Goal: Information Seeking & Learning: Compare options

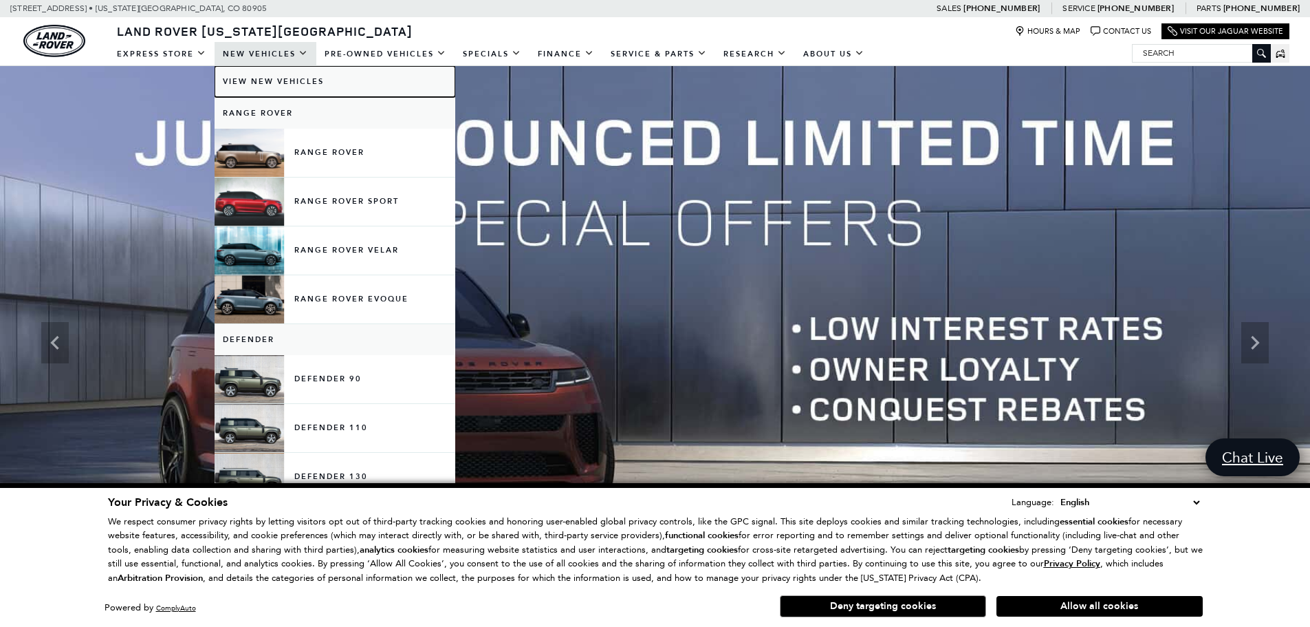
click at [276, 79] on link "View New Vehicles" at bounding box center [335, 81] width 241 height 31
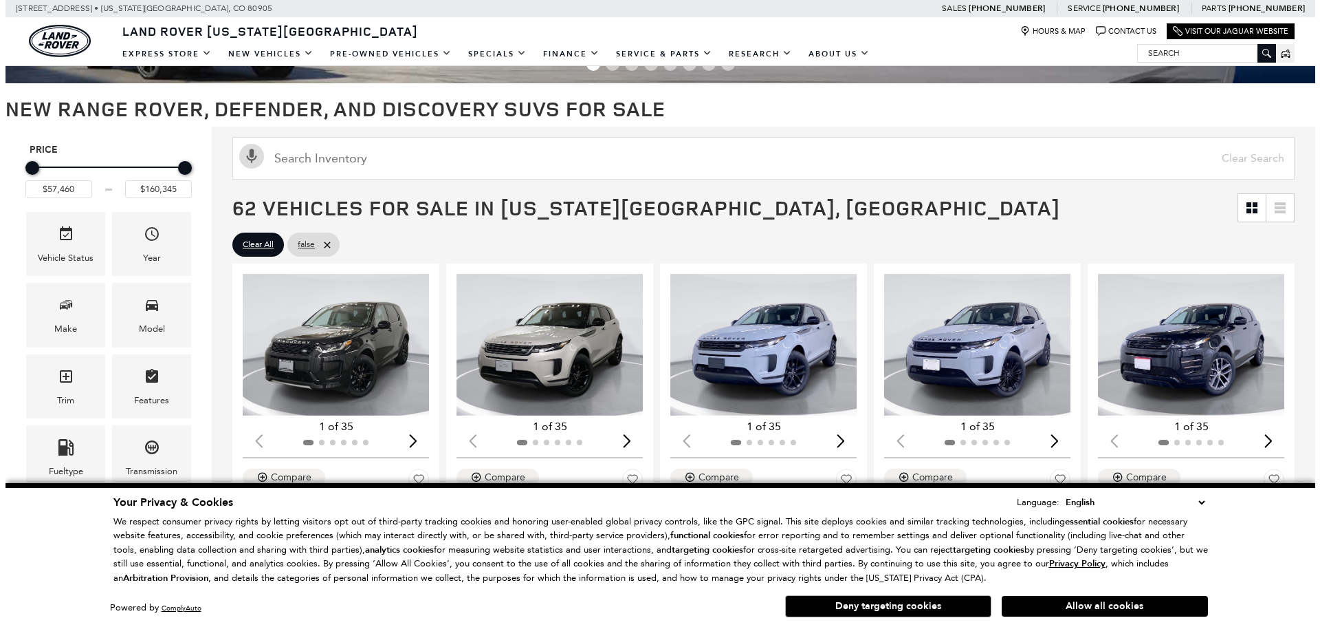
scroll to position [138, 0]
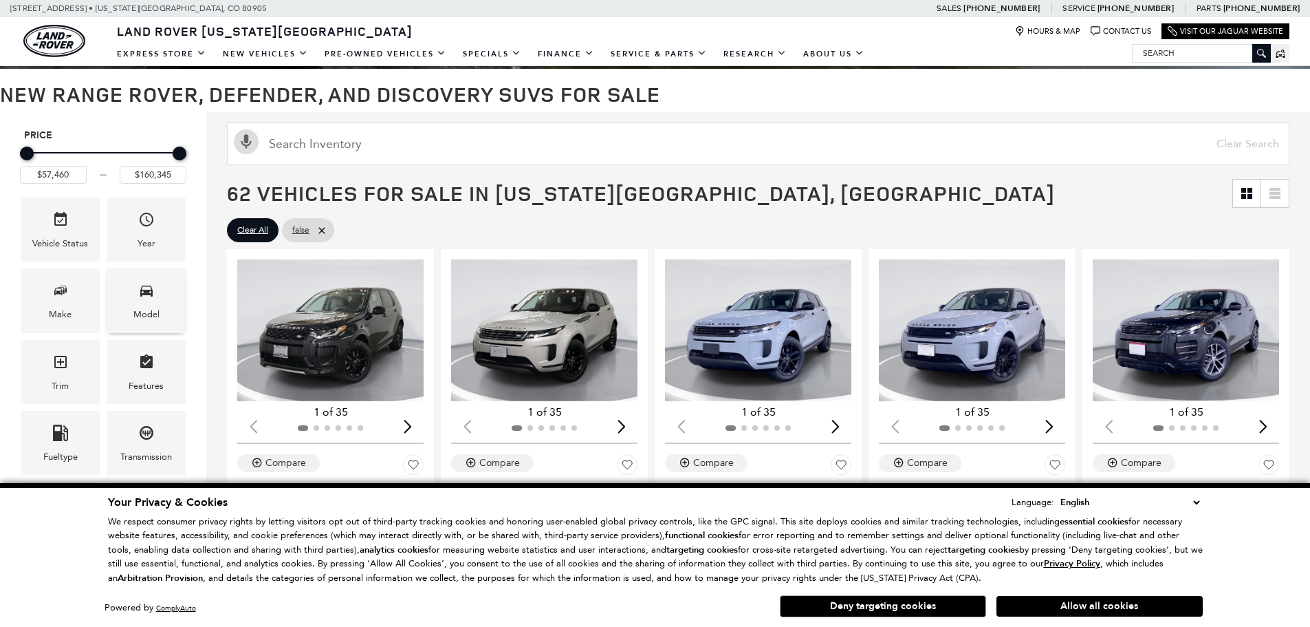
click at [127, 296] on div "Model" at bounding box center [146, 300] width 79 height 64
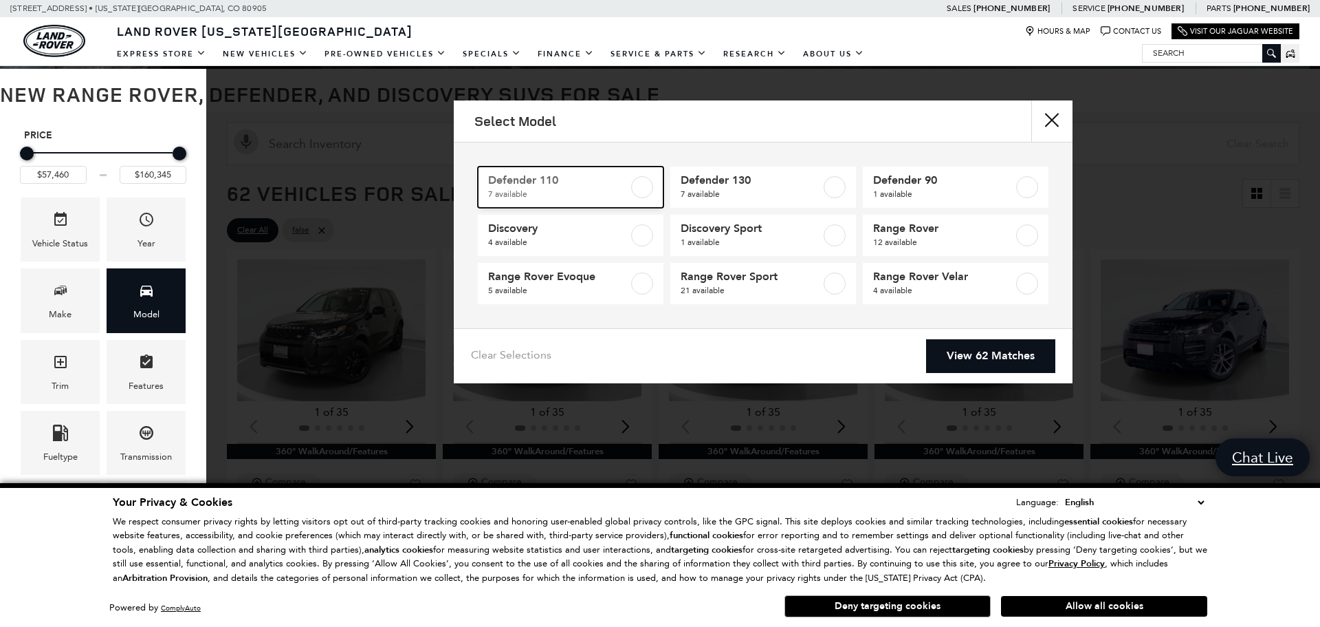
click at [620, 186] on span "Defender 110" at bounding box center [558, 180] width 140 height 14
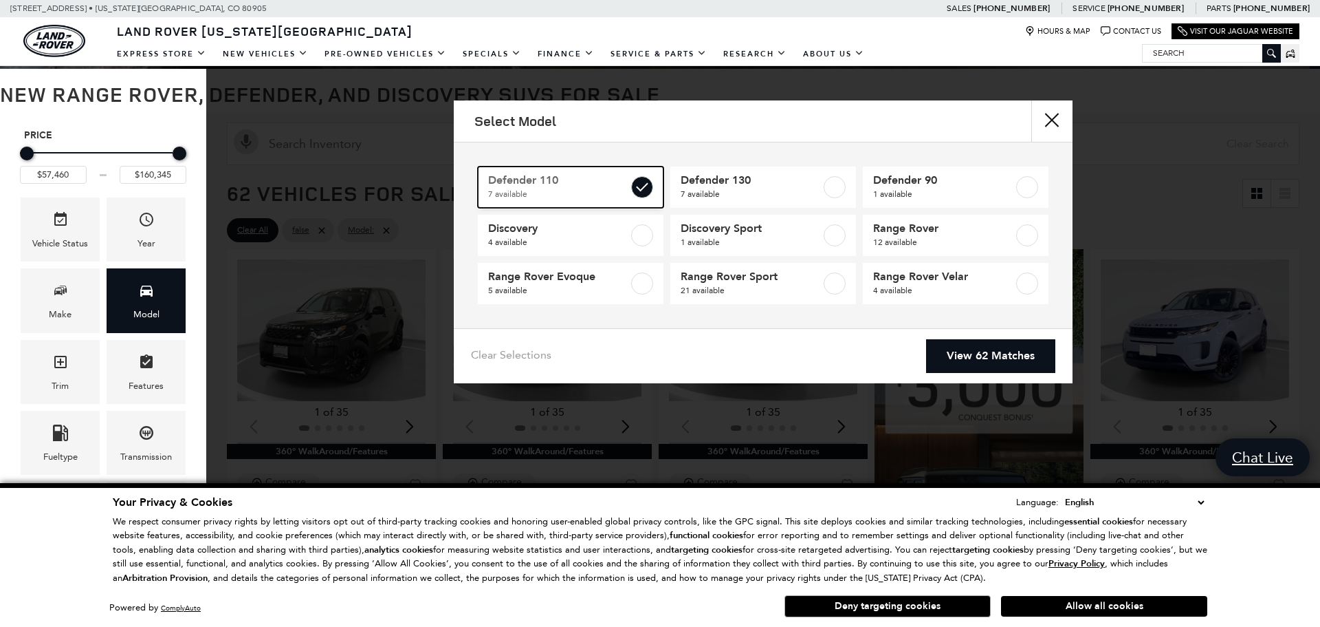
type input "$81,285"
type input "$125,234"
checkbox input "true"
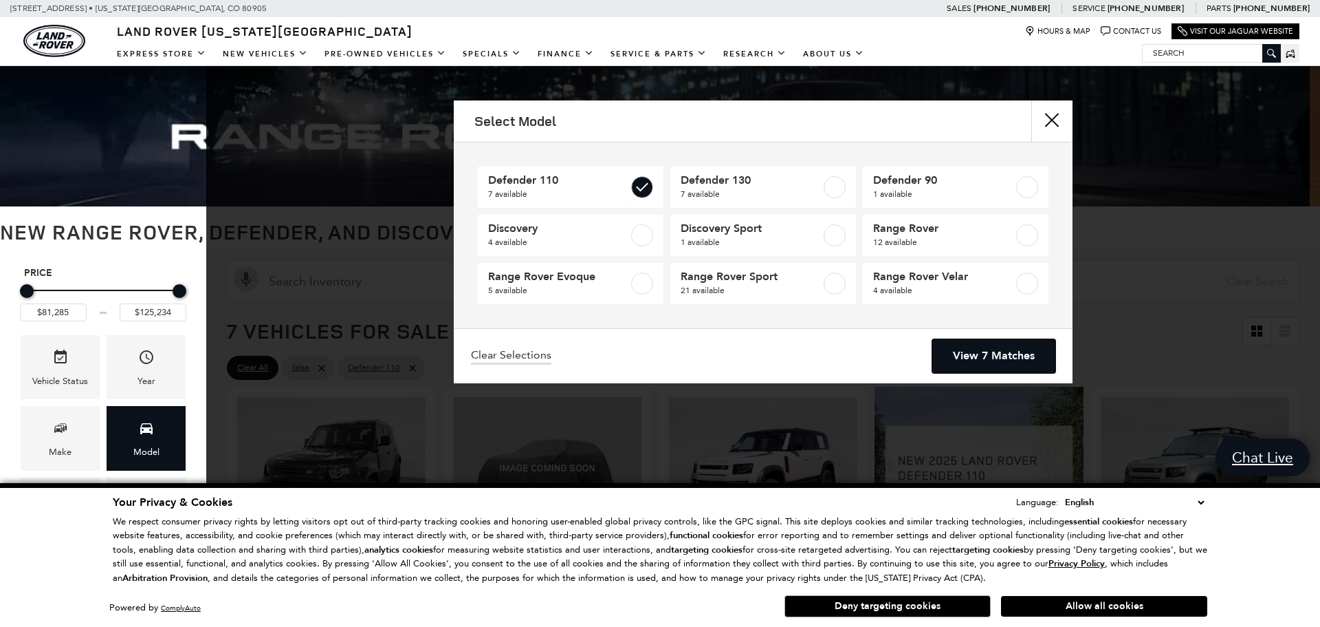
click at [969, 350] on link "View 7 Matches" at bounding box center [994, 356] width 123 height 34
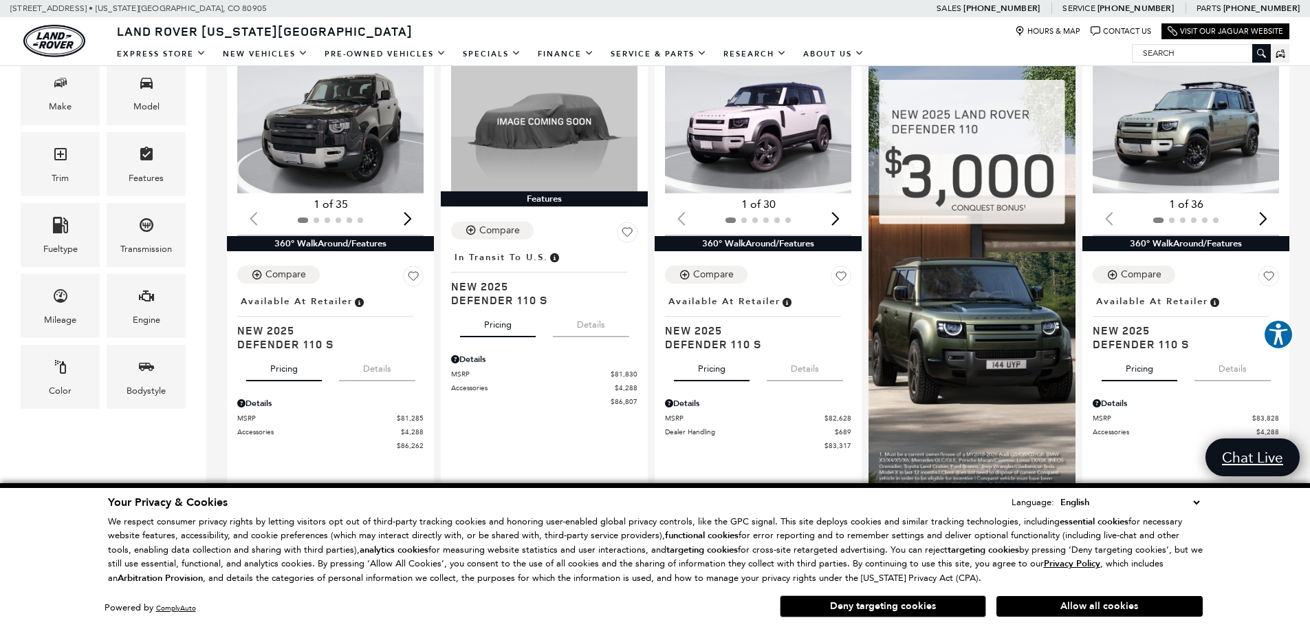
scroll to position [344, 0]
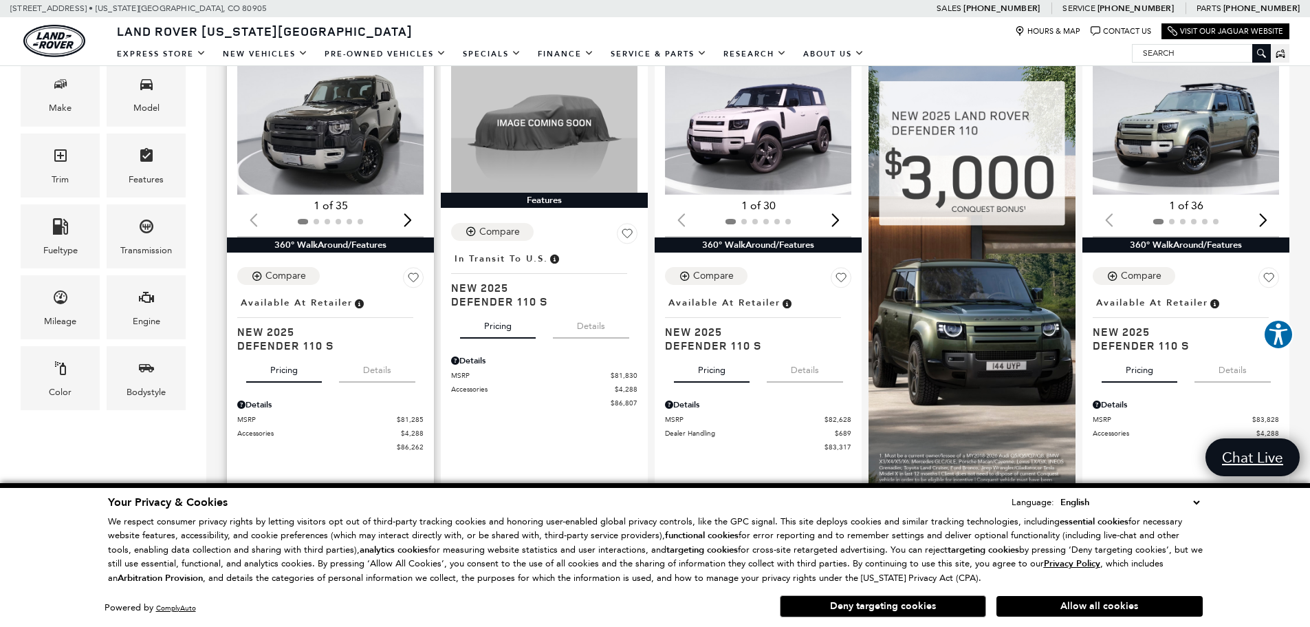
click at [377, 369] on button "Details" at bounding box center [377, 367] width 76 height 30
click at [591, 327] on button "Details" at bounding box center [591, 323] width 76 height 30
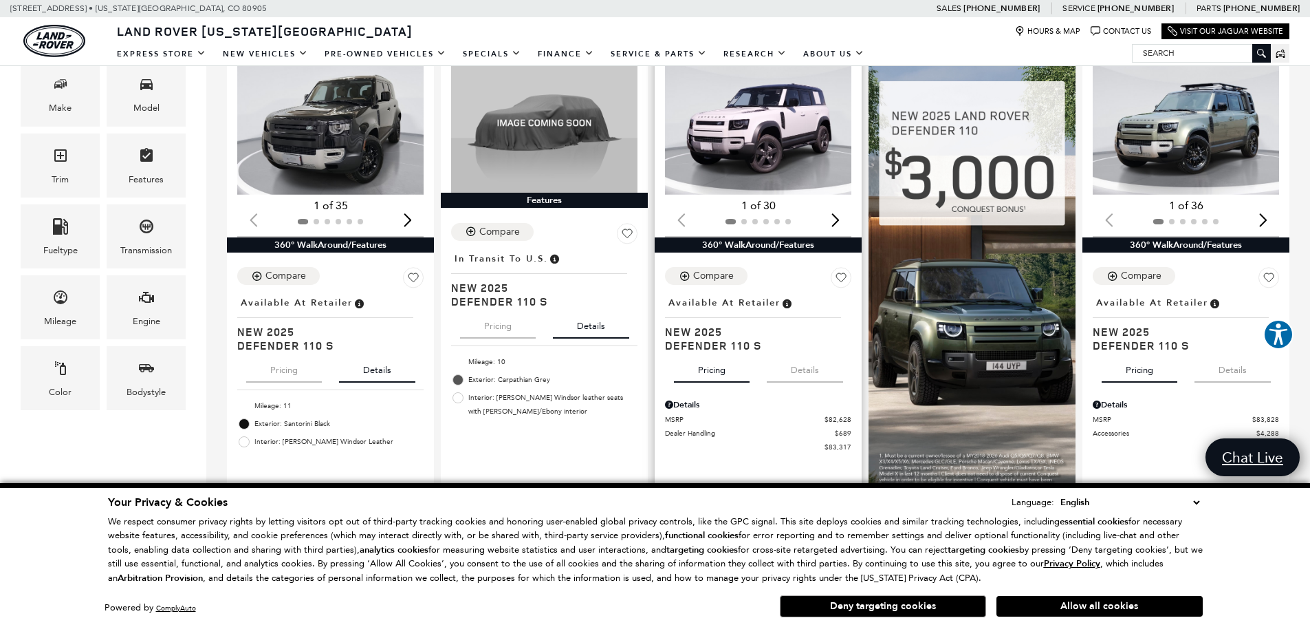
click at [807, 369] on button "Details" at bounding box center [805, 367] width 76 height 30
click at [1241, 369] on button "Details" at bounding box center [1233, 367] width 76 height 30
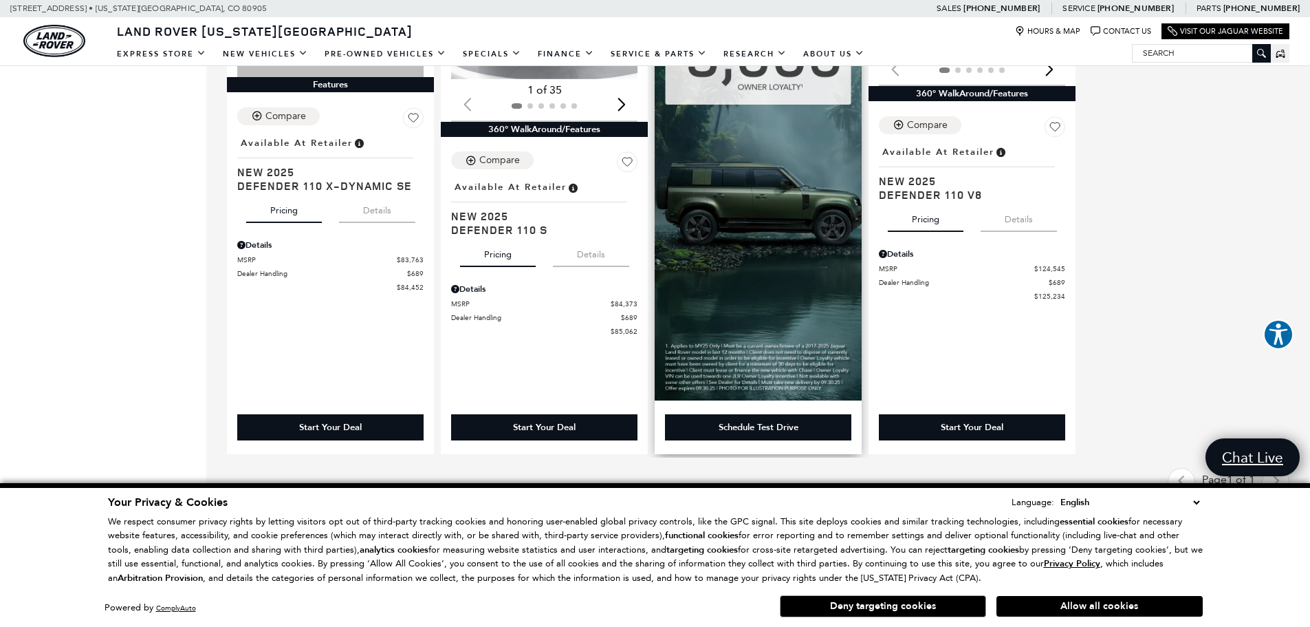
scroll to position [1032, 0]
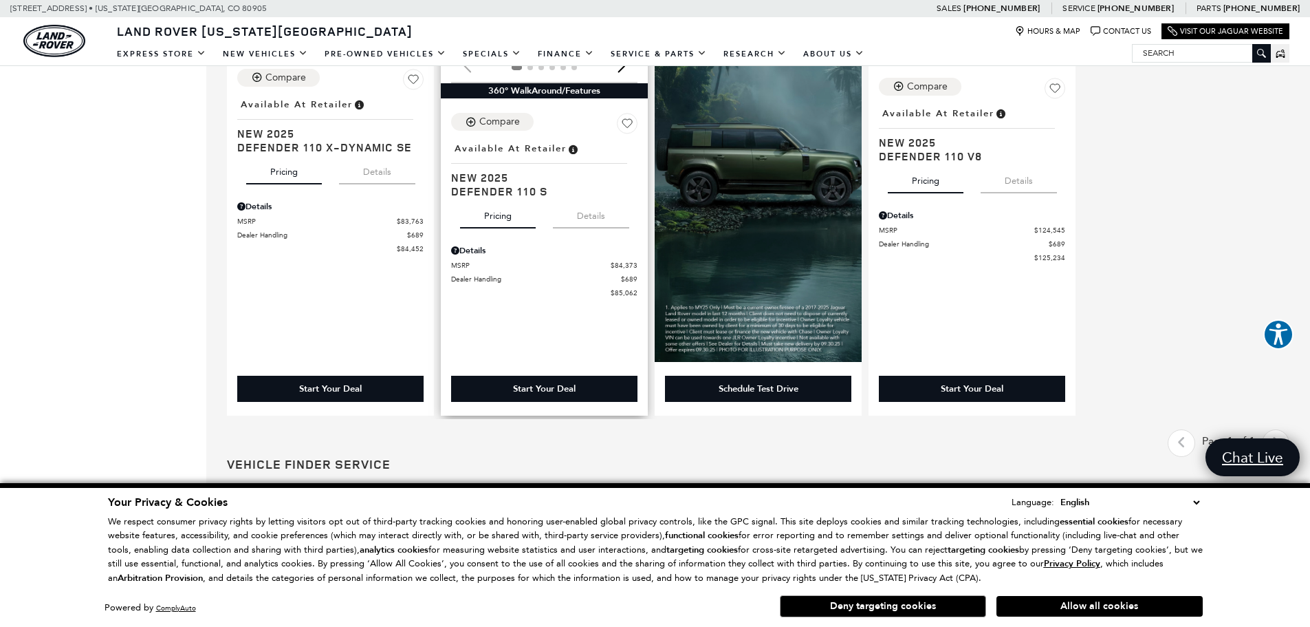
click at [597, 222] on button "Details" at bounding box center [591, 213] width 76 height 30
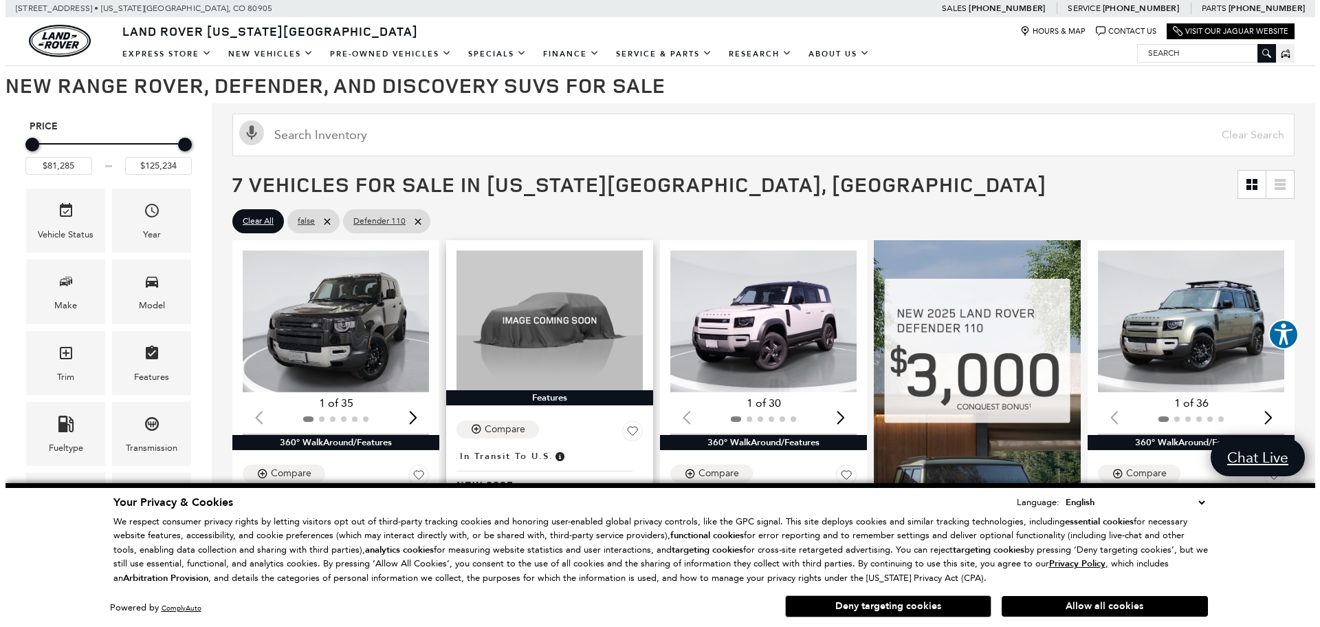
scroll to position [138, 0]
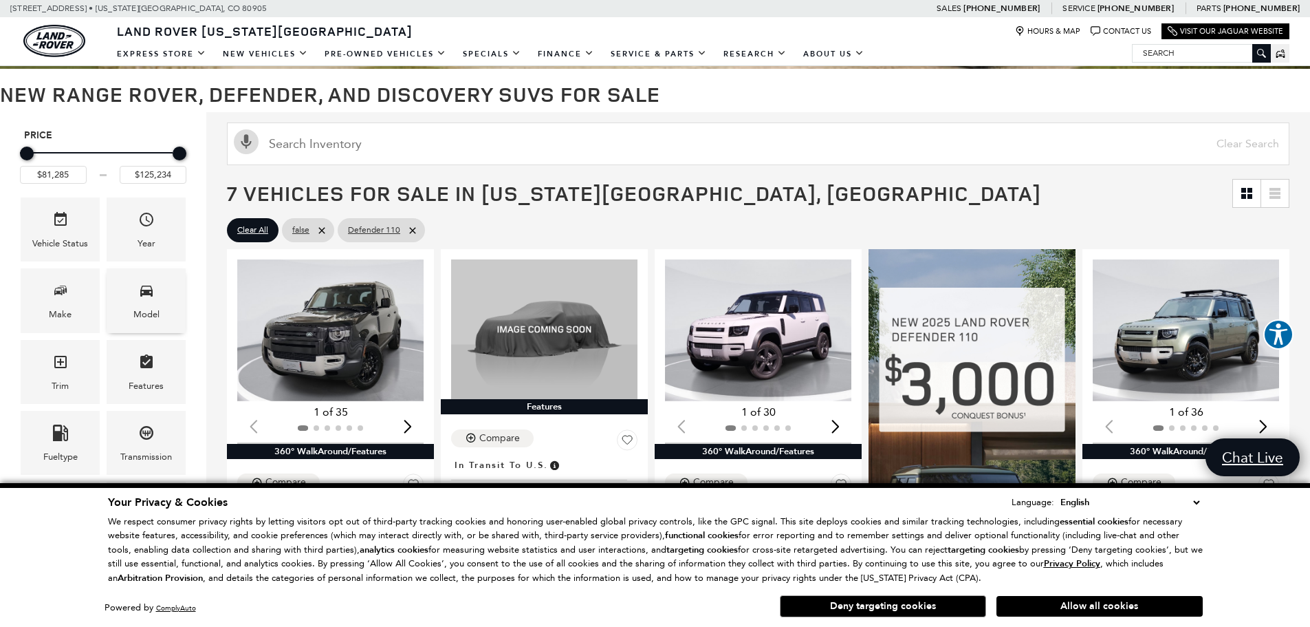
click at [118, 298] on div "Model" at bounding box center [146, 300] width 79 height 64
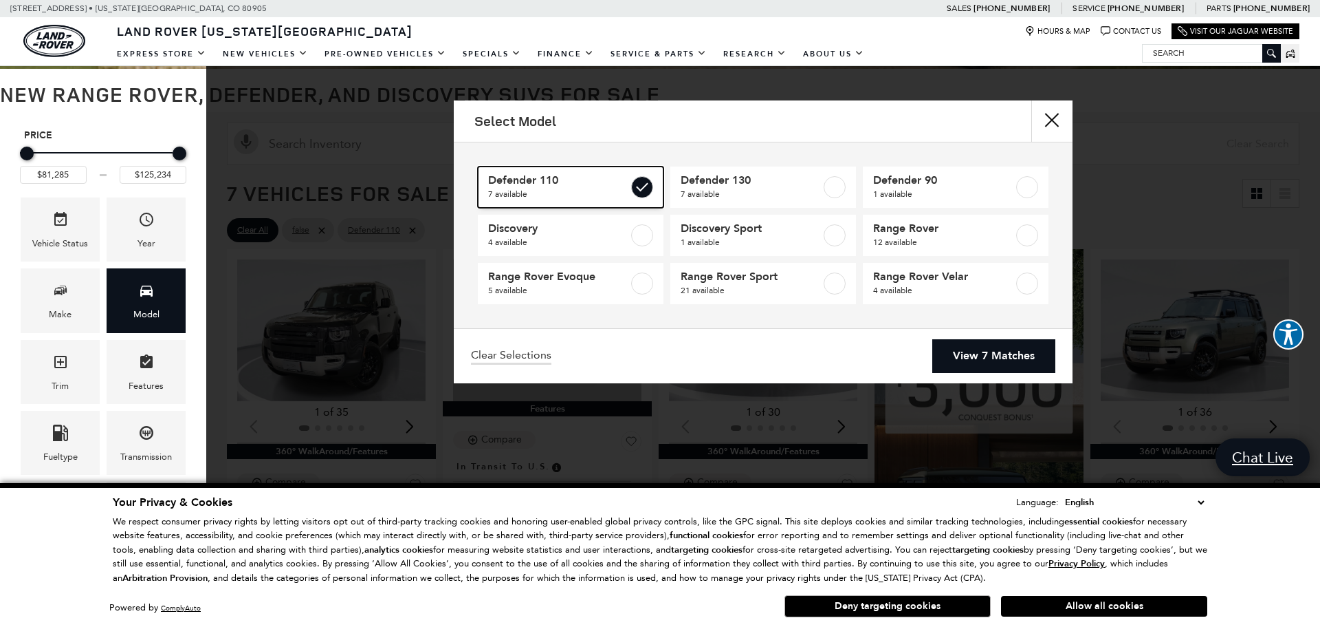
click at [619, 184] on span "Defender 110" at bounding box center [558, 180] width 140 height 14
type input "$57,460"
type input "$160,345"
checkbox input "false"
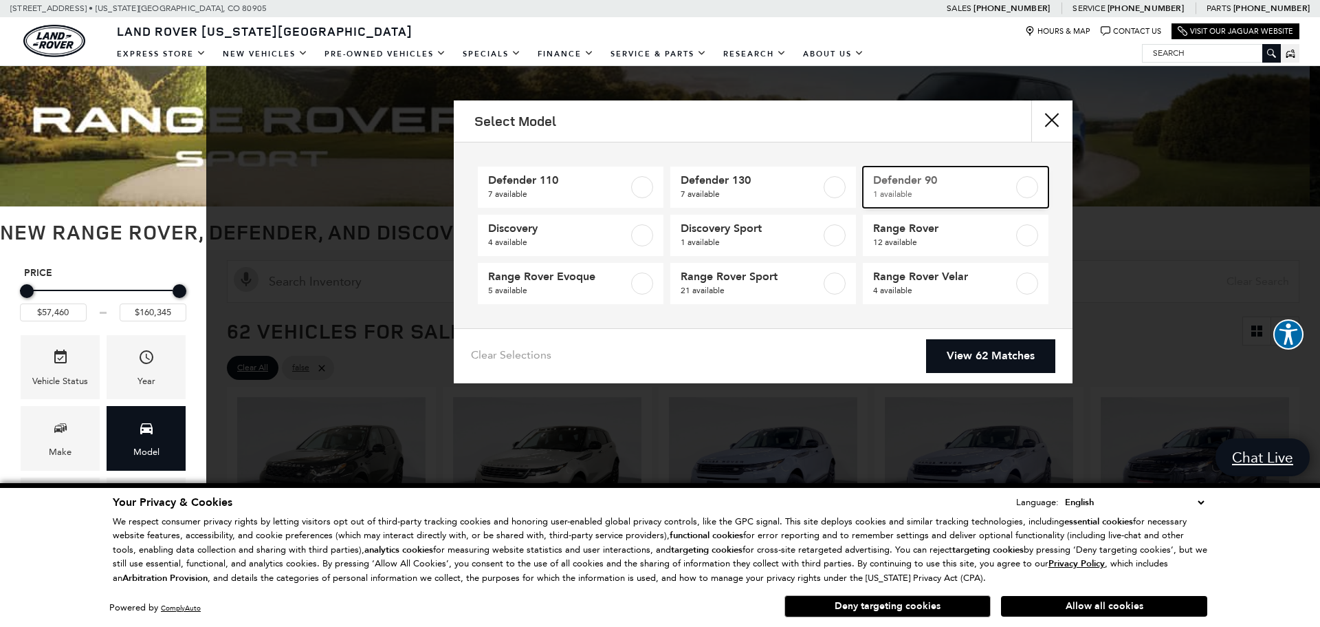
click at [968, 187] on span "1 available" at bounding box center [943, 194] width 140 height 14
checkbox input "true"
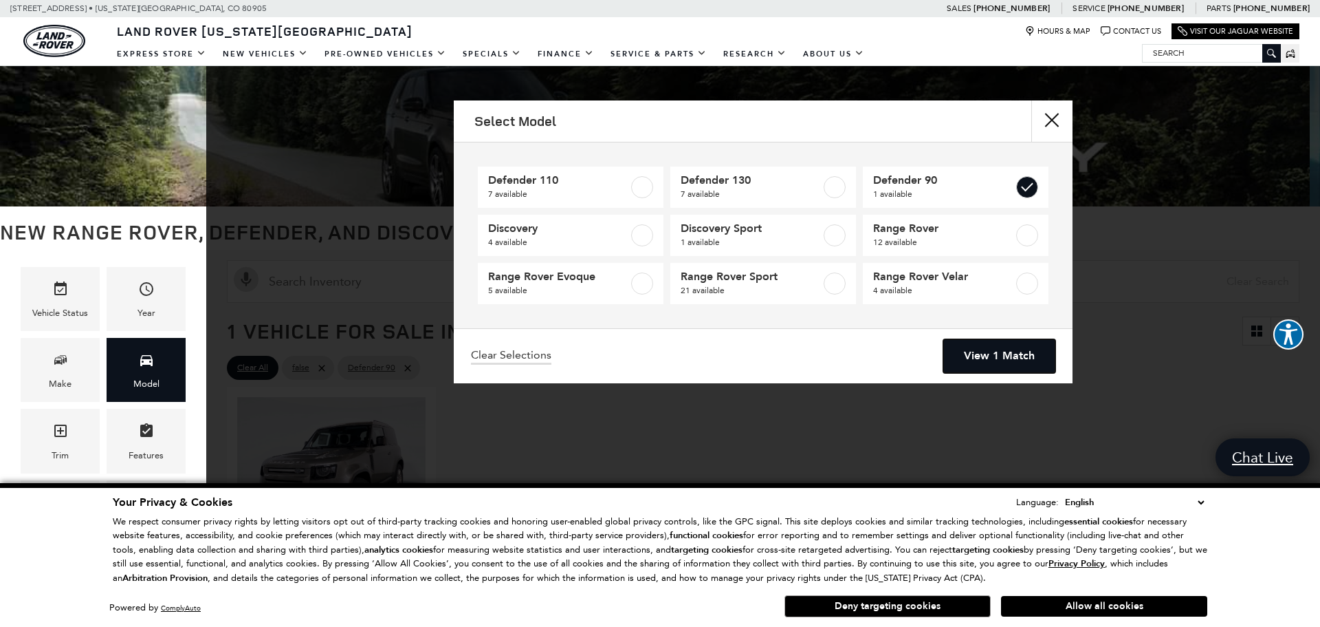
click at [1002, 358] on link "View 1 Match" at bounding box center [1000, 356] width 112 height 34
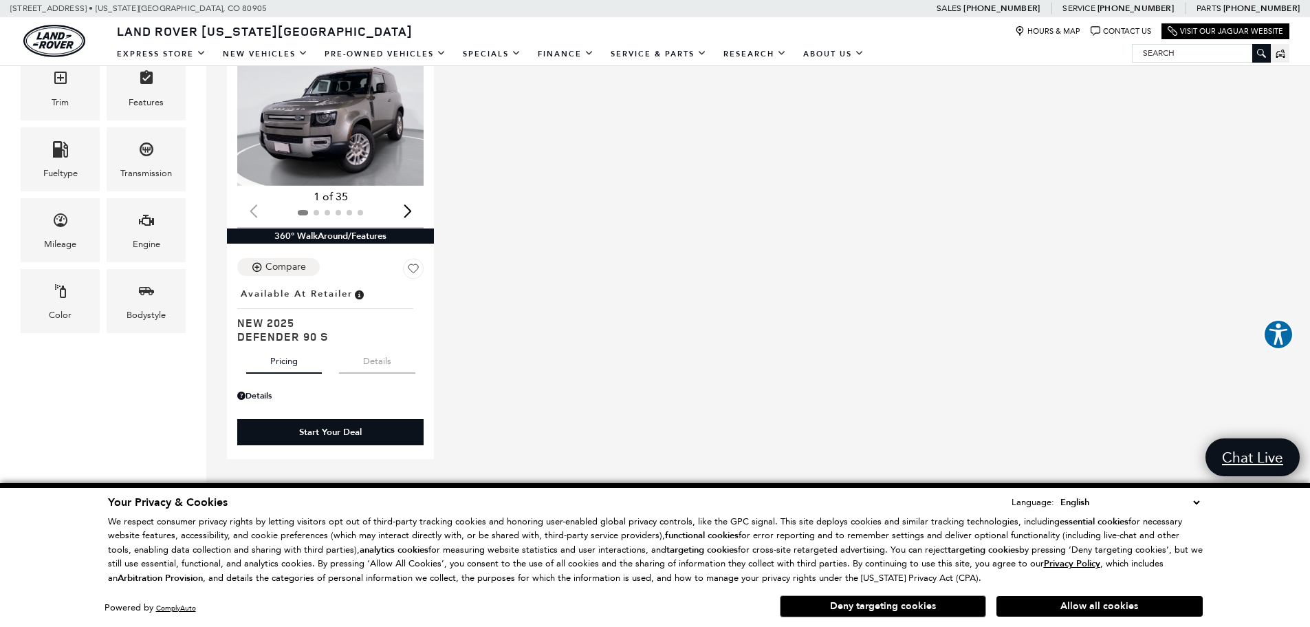
scroll to position [413, 0]
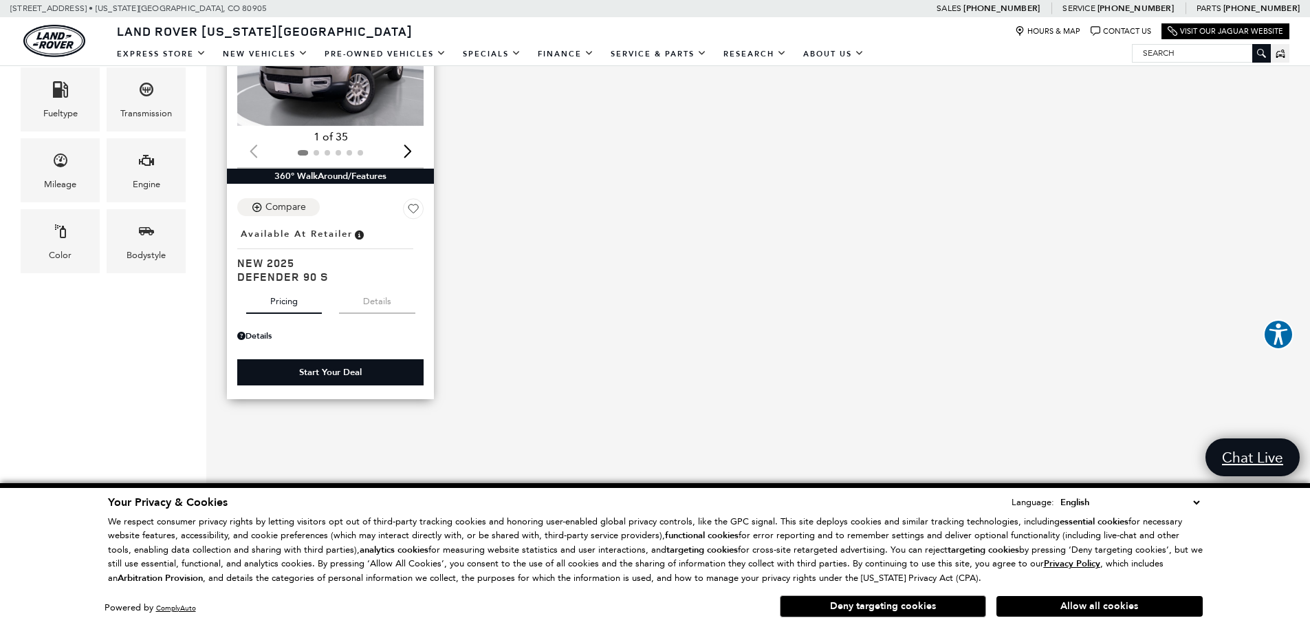
click at [377, 299] on button "Details" at bounding box center [377, 298] width 76 height 30
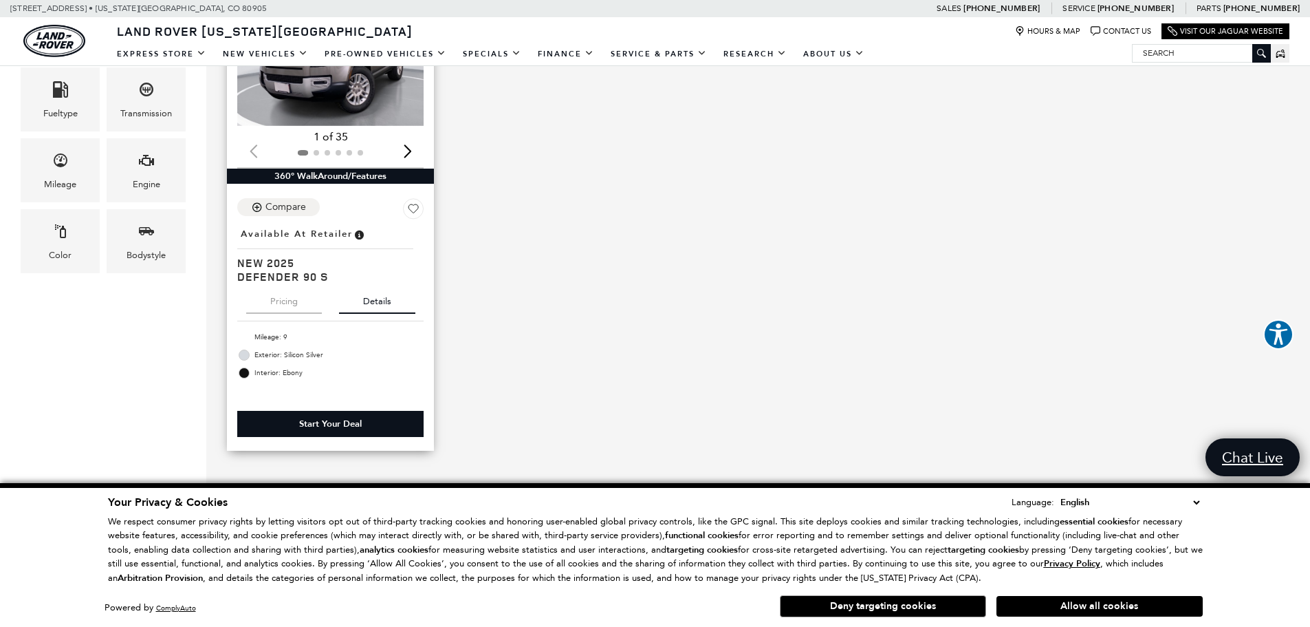
click at [377, 299] on button "Details" at bounding box center [377, 298] width 76 height 30
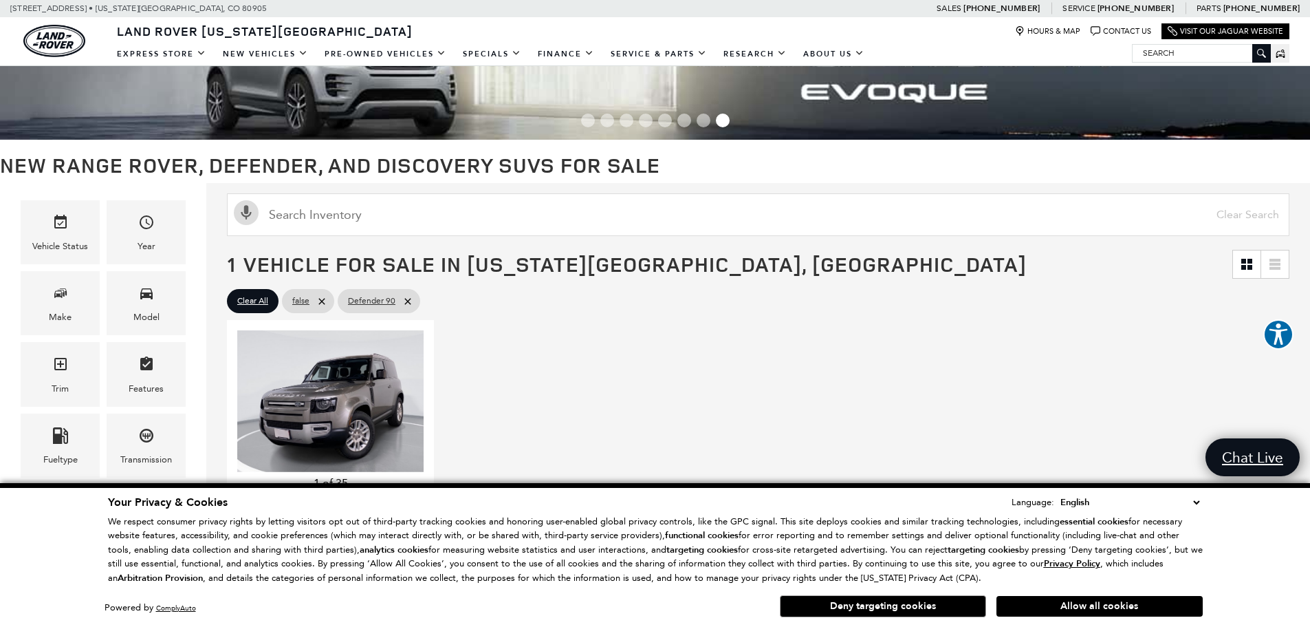
scroll to position [0, 0]
